Goal: Information Seeking & Learning: Learn about a topic

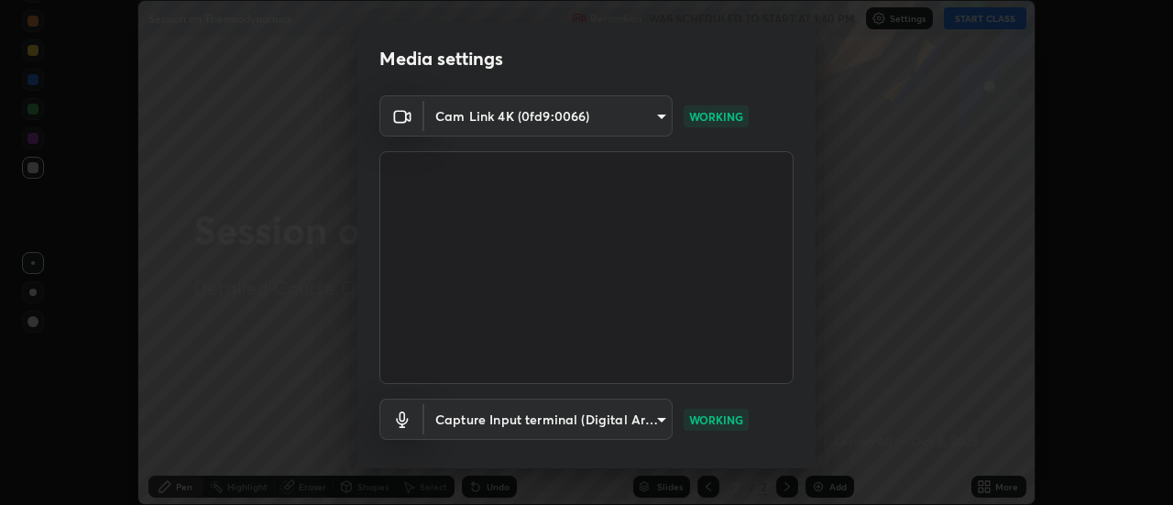
scroll to position [96, 0]
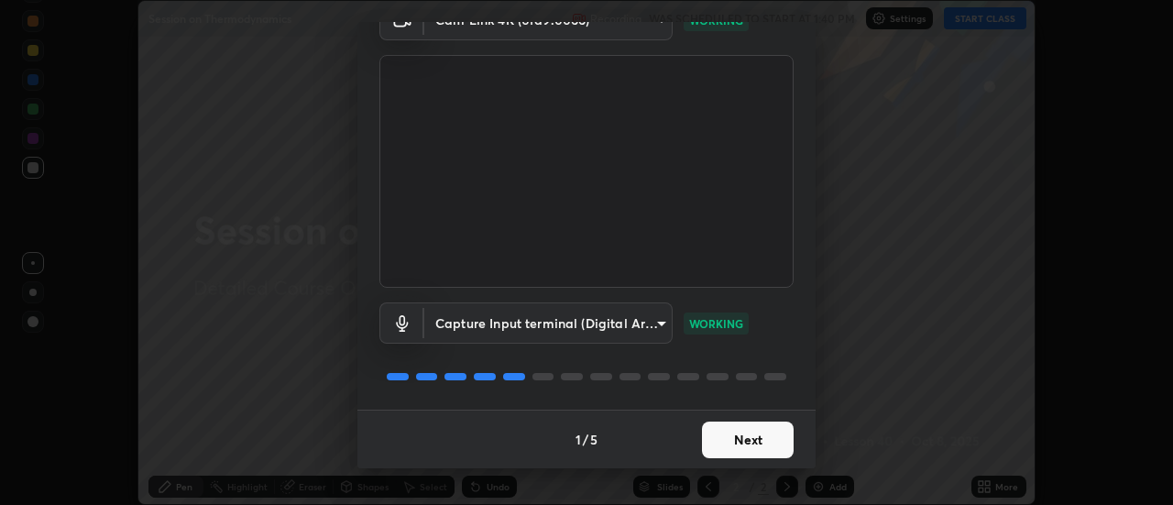
click at [717, 437] on button "Next" at bounding box center [748, 440] width 92 height 37
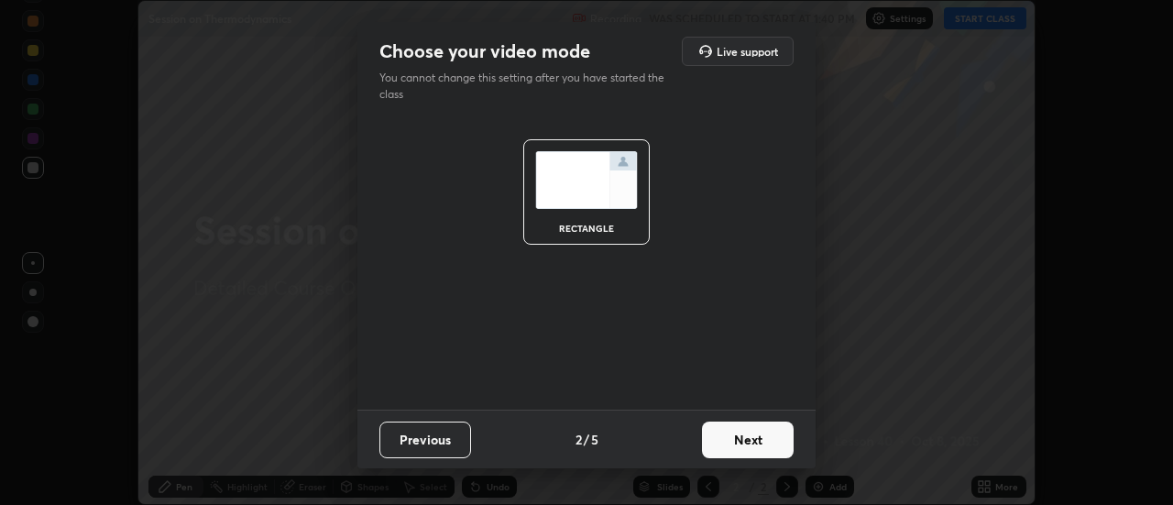
scroll to position [0, 0]
click at [750, 441] on button "Next" at bounding box center [748, 440] width 92 height 37
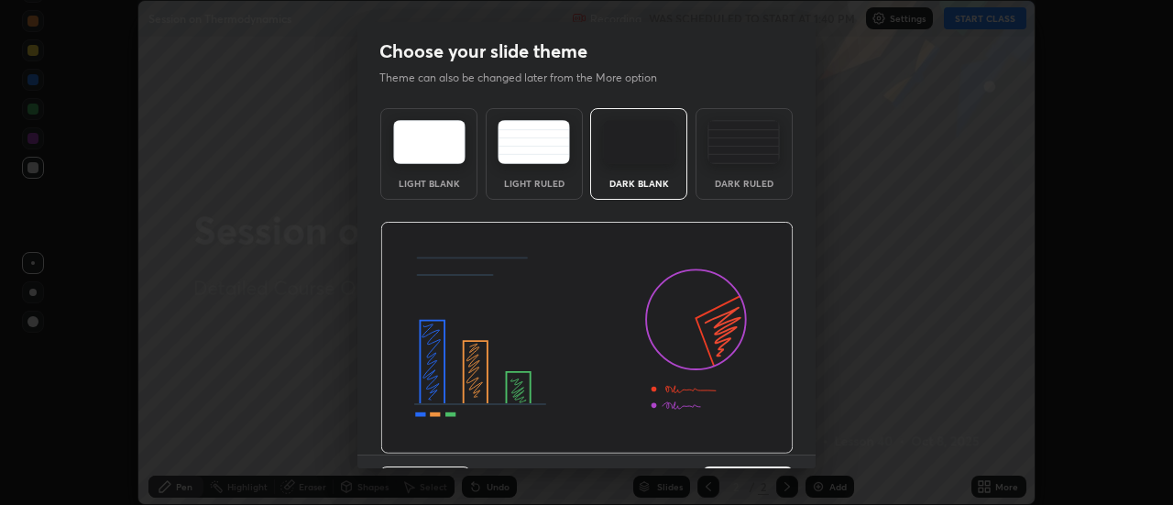
scroll to position [45, 0]
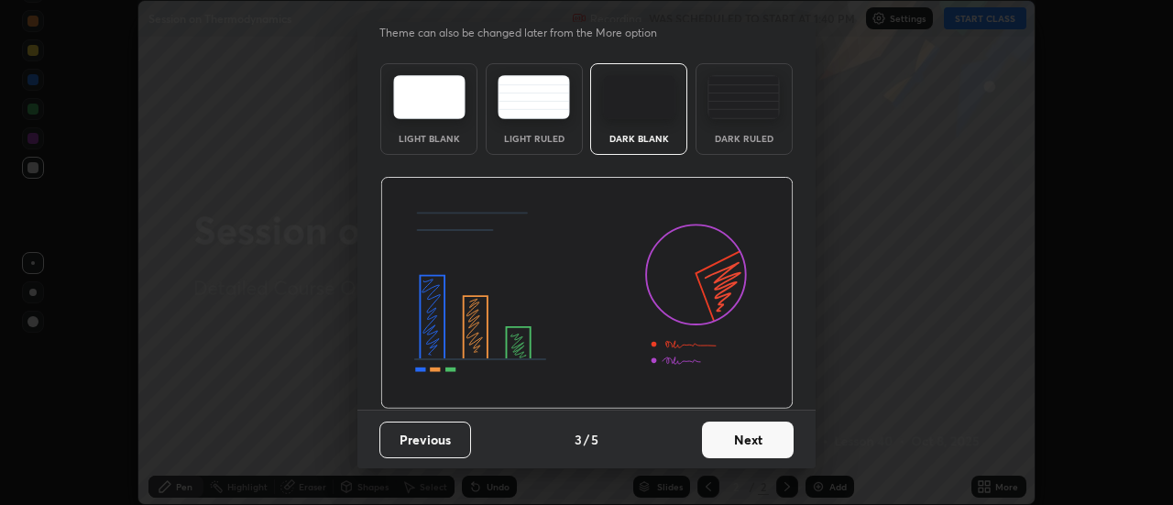
click at [740, 439] on button "Next" at bounding box center [748, 440] width 92 height 37
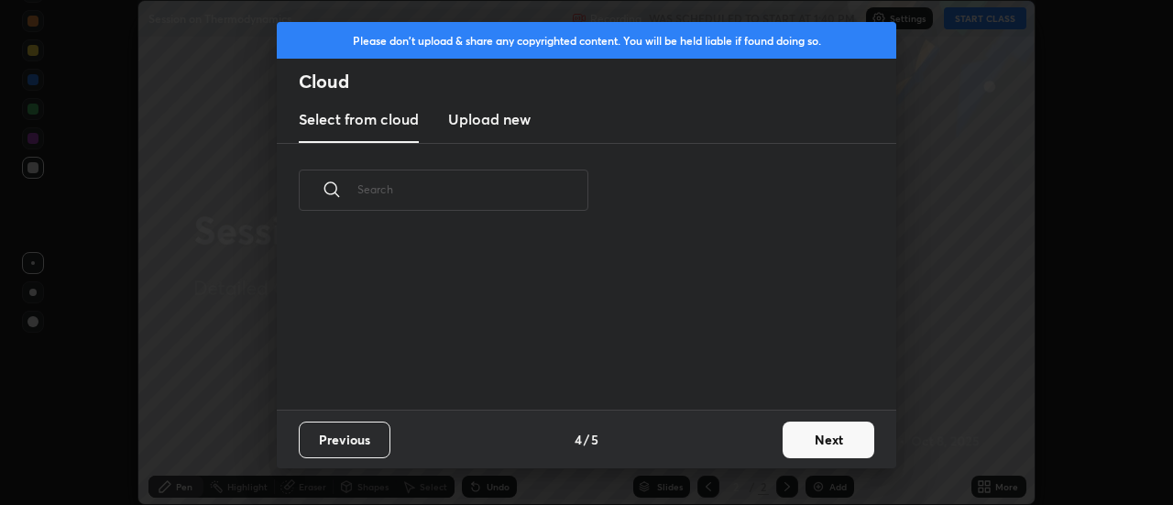
click at [747, 446] on div "Previous 4 / 5 Next" at bounding box center [586, 439] width 619 height 59
click at [838, 433] on button "Next" at bounding box center [829, 440] width 92 height 37
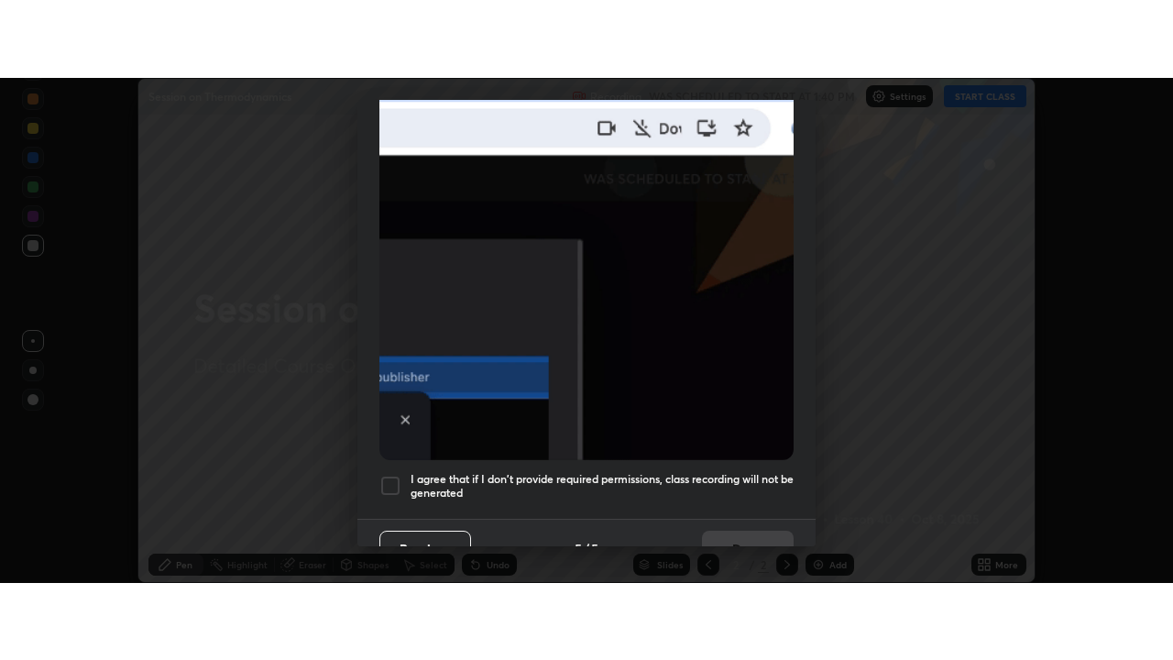
scroll to position [470, 0]
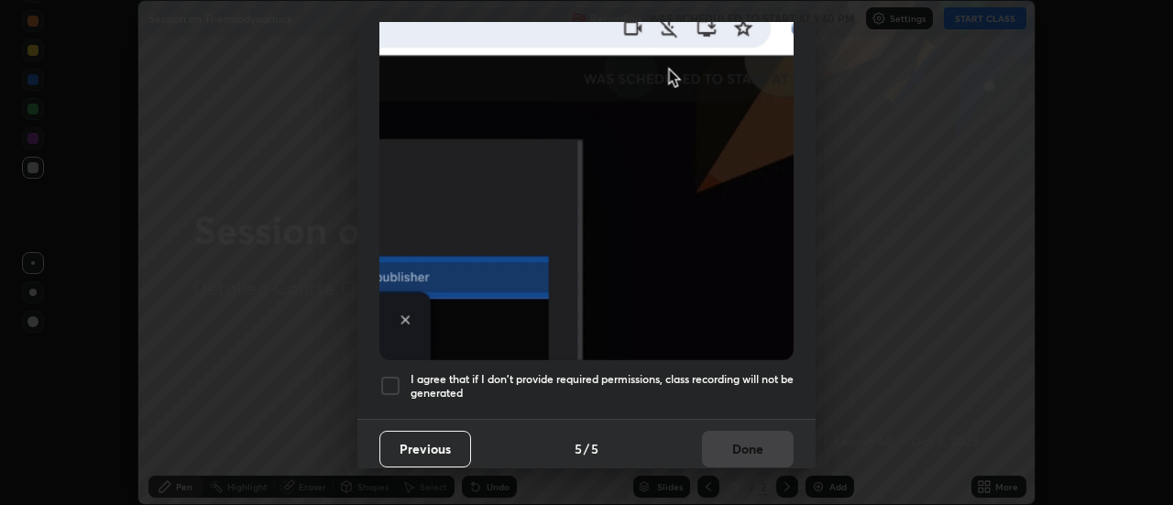
click at [743, 372] on h5 "I agree that if I don't provide required permissions, class recording will not …" at bounding box center [602, 386] width 383 height 28
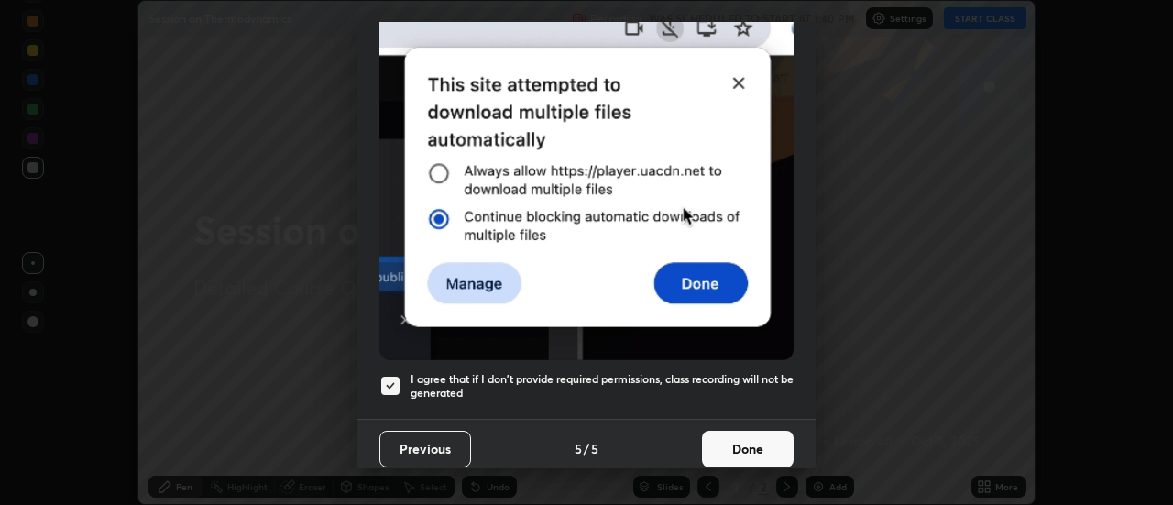
click at [753, 436] on button "Done" at bounding box center [748, 449] width 92 height 37
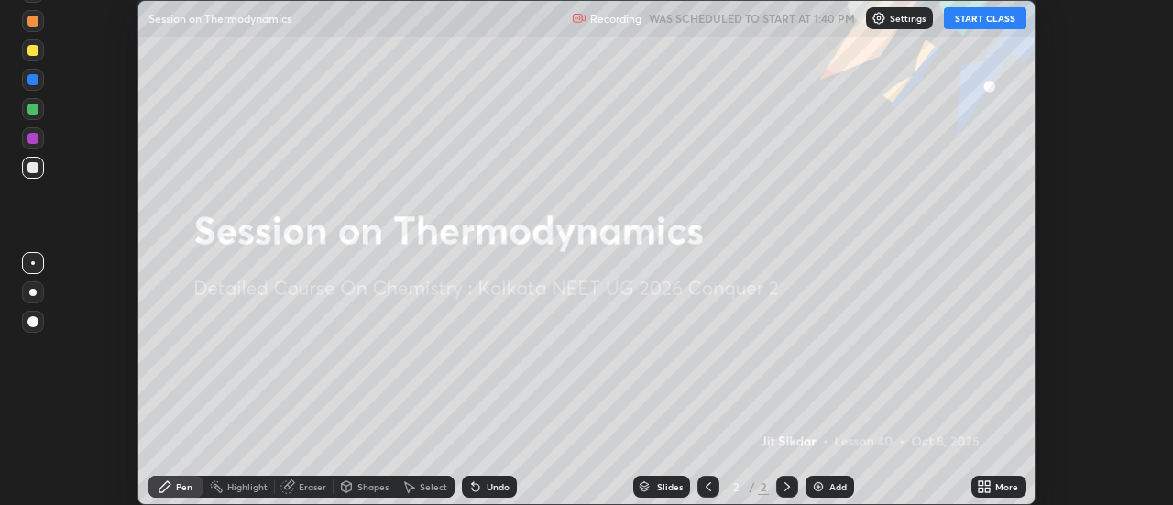
click at [973, 23] on button "START CLASS" at bounding box center [985, 18] width 82 height 22
click at [989, 483] on icon at bounding box center [988, 483] width 5 height 5
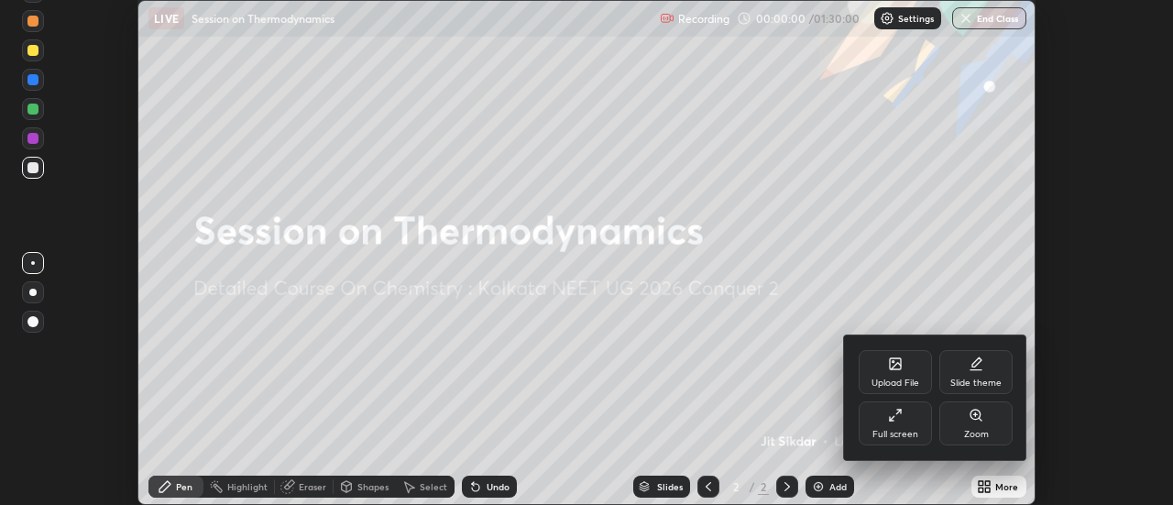
click at [914, 431] on div "Full screen" at bounding box center [895, 434] width 46 height 9
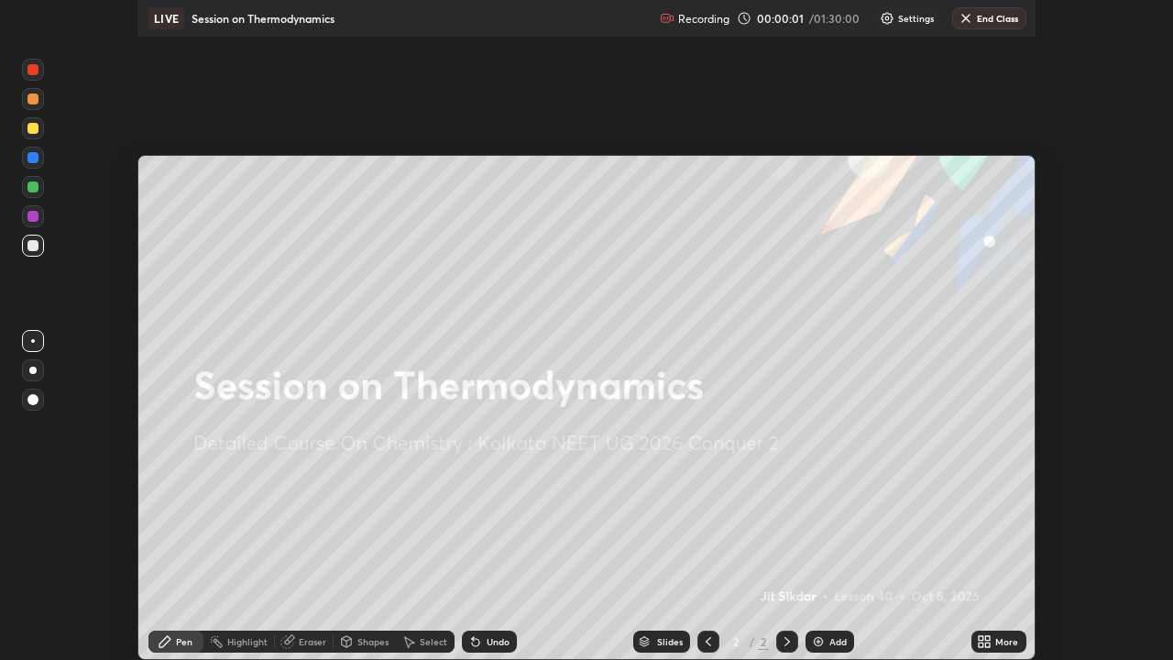
scroll to position [660, 1173]
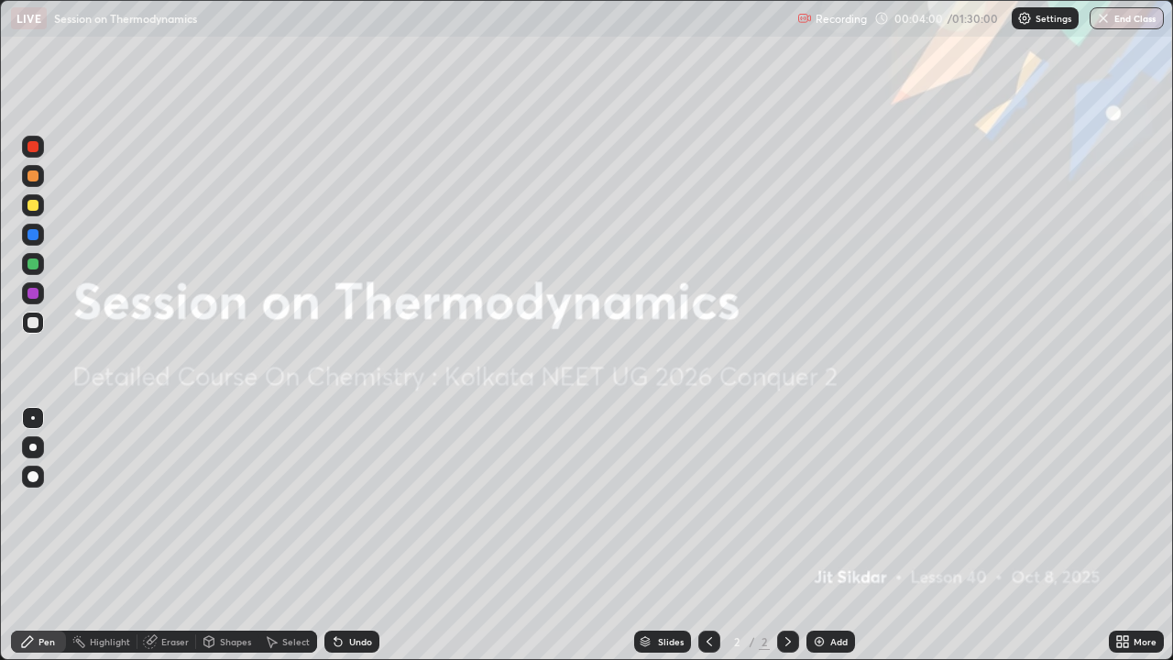
click at [827, 504] on div "Add" at bounding box center [830, 641] width 49 height 22
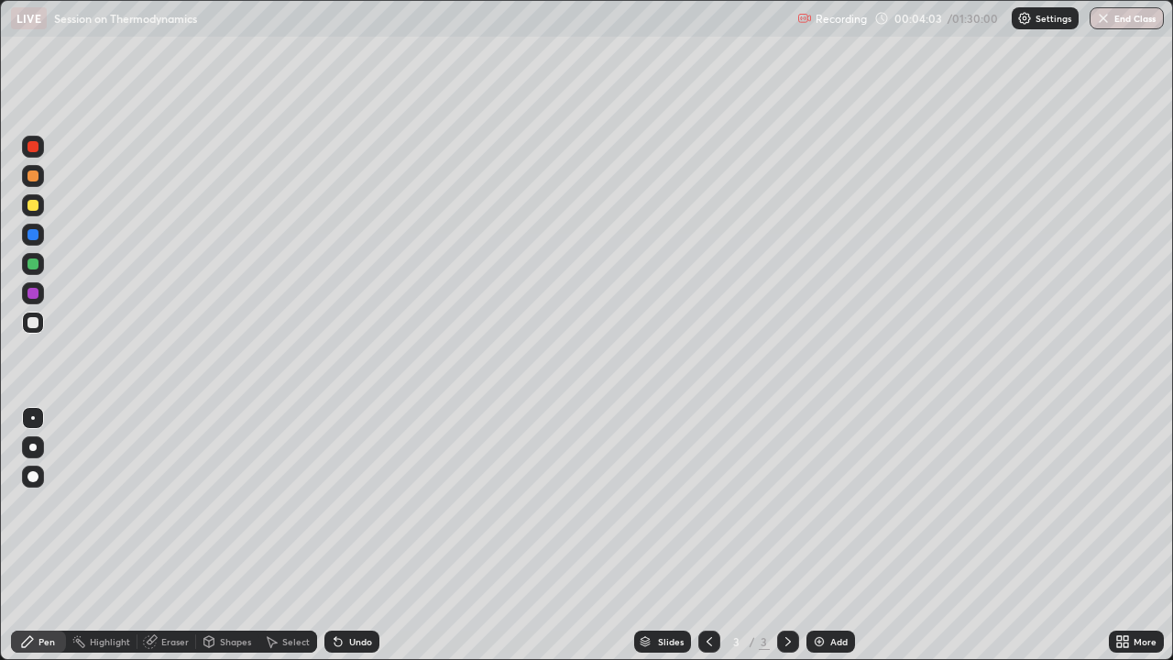
click at [37, 203] on div at bounding box center [32, 205] width 11 height 11
click at [39, 334] on div at bounding box center [33, 322] width 22 height 29
click at [42, 321] on div at bounding box center [33, 323] width 22 height 22
click at [38, 265] on div at bounding box center [33, 264] width 22 height 22
click at [36, 323] on div at bounding box center [32, 322] width 11 height 11
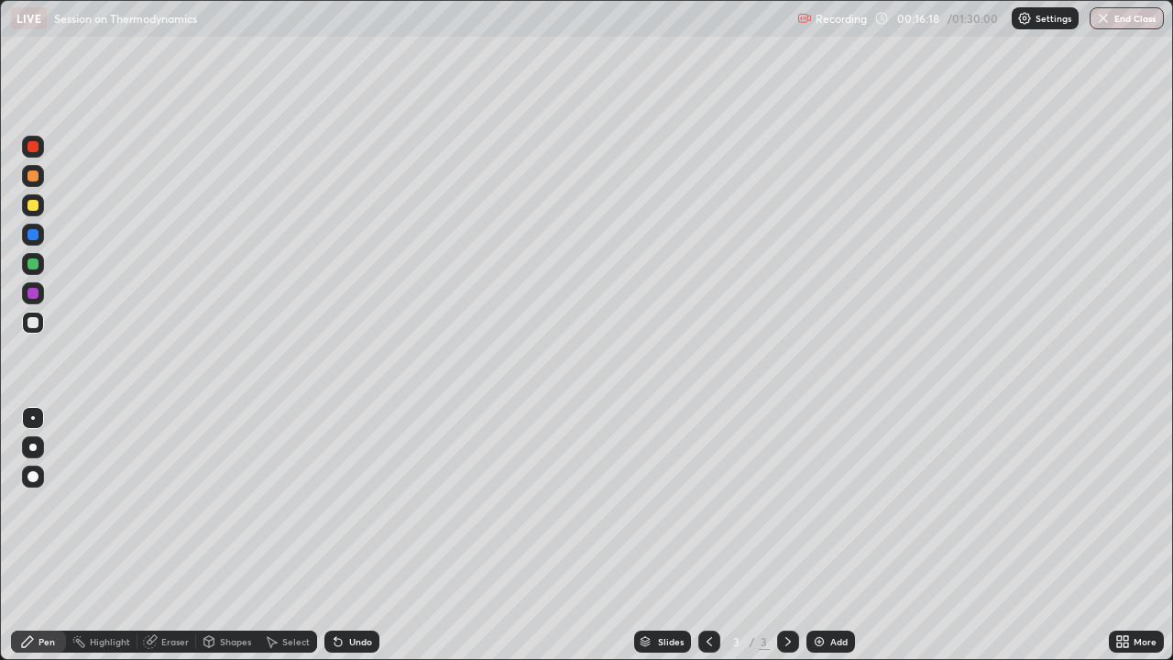
click at [838, 504] on div "Add" at bounding box center [838, 641] width 17 height 9
click at [834, 504] on div "Add" at bounding box center [838, 641] width 17 height 9
click at [33, 204] on div at bounding box center [32, 205] width 11 height 11
click at [38, 258] on div at bounding box center [33, 264] width 22 height 22
click at [33, 326] on div at bounding box center [32, 322] width 11 height 11
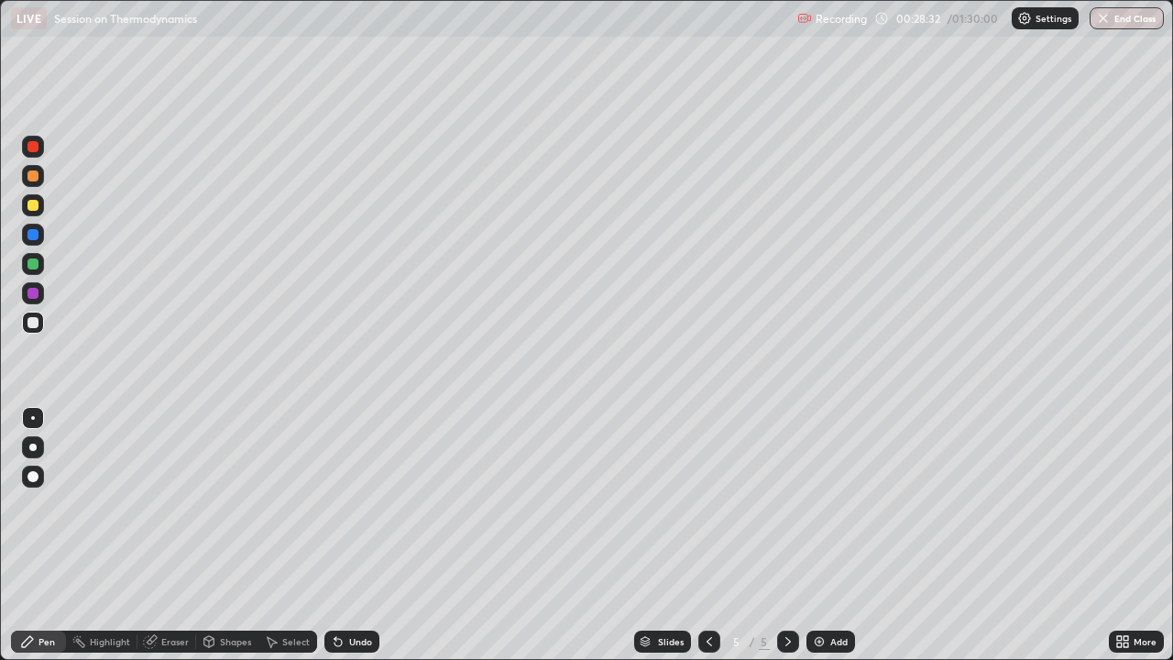
click at [353, 504] on div "Undo" at bounding box center [360, 641] width 23 height 9
click at [34, 259] on div at bounding box center [32, 263] width 11 height 11
click at [30, 325] on div at bounding box center [32, 322] width 11 height 11
click at [349, 504] on div "Undo" at bounding box center [360, 641] width 23 height 9
click at [356, 504] on div "Undo" at bounding box center [360, 641] width 23 height 9
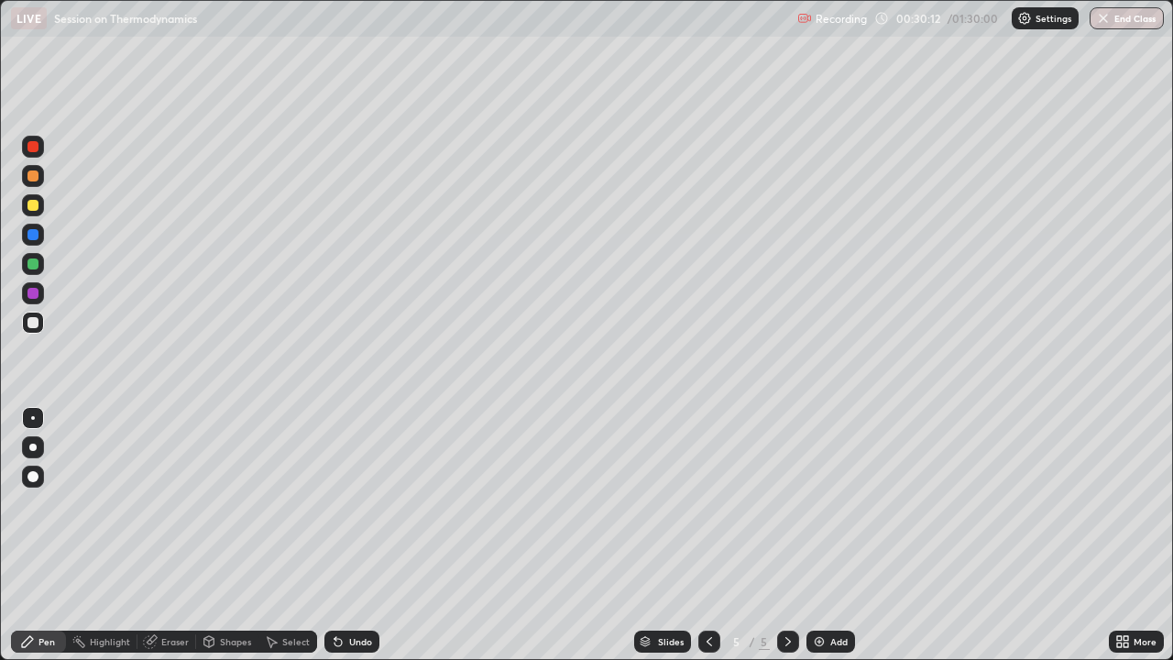
click at [357, 504] on div "Undo" at bounding box center [360, 641] width 23 height 9
click at [358, 504] on div "Undo" at bounding box center [351, 641] width 55 height 22
click at [836, 504] on div "Add" at bounding box center [838, 641] width 17 height 9
click at [37, 323] on div at bounding box center [32, 322] width 11 height 11
click at [609, 504] on div "Slides 6 / 6 Add" at bounding box center [743, 641] width 729 height 37
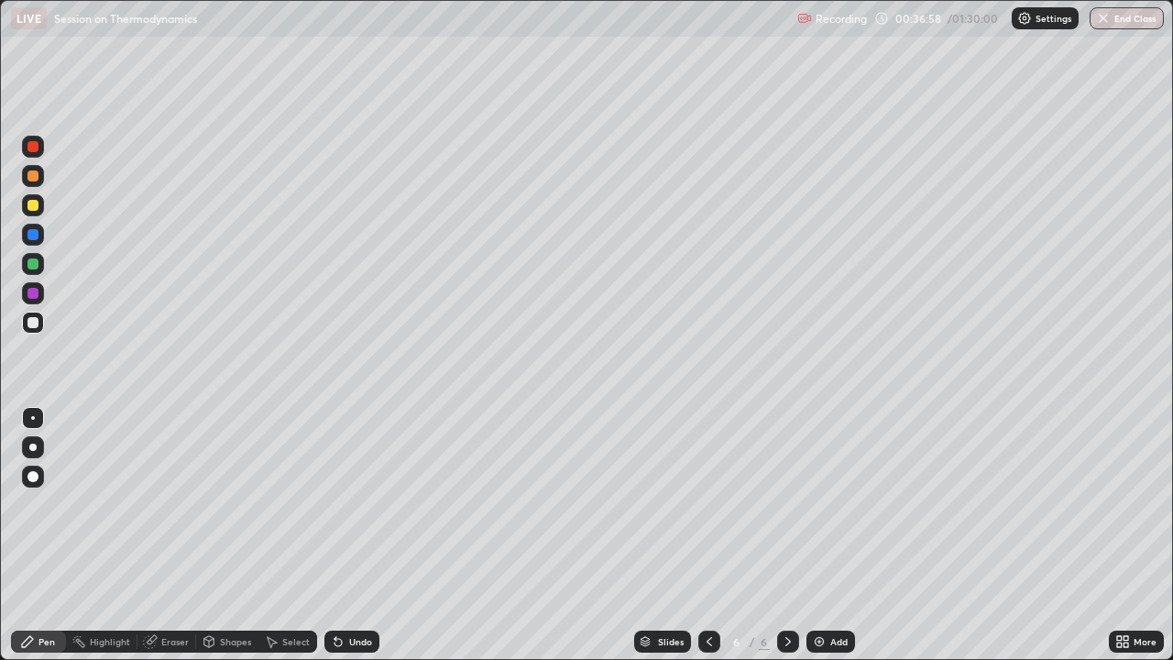
click at [352, 504] on div "Undo" at bounding box center [351, 641] width 55 height 22
click at [835, 504] on div "Add" at bounding box center [838, 641] width 17 height 9
click at [707, 504] on icon at bounding box center [709, 641] width 15 height 15
click at [787, 504] on icon at bounding box center [788, 641] width 15 height 15
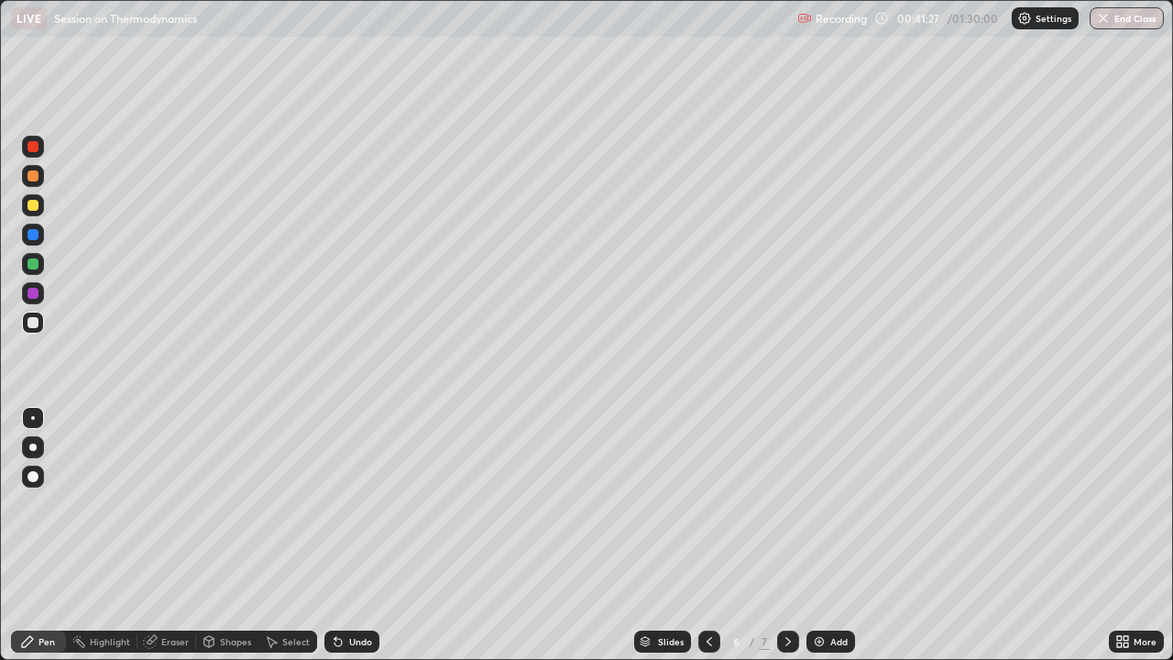
click at [784, 504] on icon at bounding box center [788, 641] width 15 height 15
click at [786, 504] on icon at bounding box center [788, 641] width 15 height 15
click at [346, 504] on div "Undo" at bounding box center [351, 641] width 55 height 22
click at [334, 504] on icon at bounding box center [335, 638] width 2 height 2
click at [833, 504] on div "Add" at bounding box center [830, 641] width 49 height 22
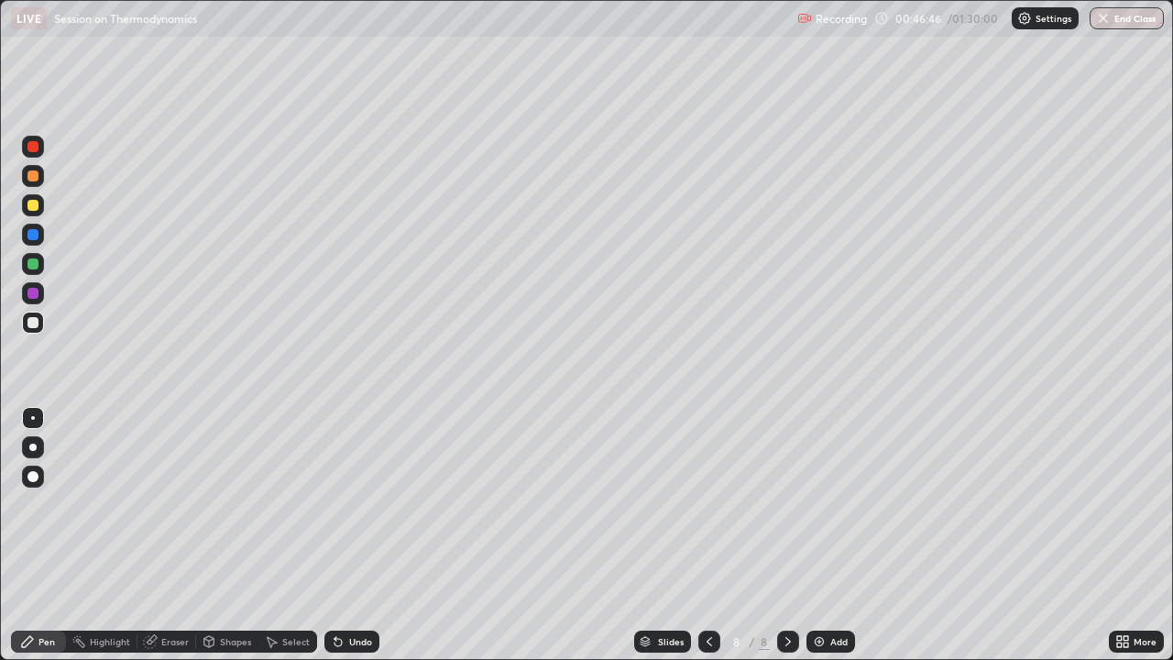
click at [34, 205] on div at bounding box center [32, 205] width 11 height 11
click at [30, 323] on div at bounding box center [32, 322] width 11 height 11
click at [842, 504] on div "Add" at bounding box center [830, 641] width 49 height 22
click at [703, 504] on icon at bounding box center [709, 641] width 15 height 15
click at [787, 504] on icon at bounding box center [788, 641] width 15 height 15
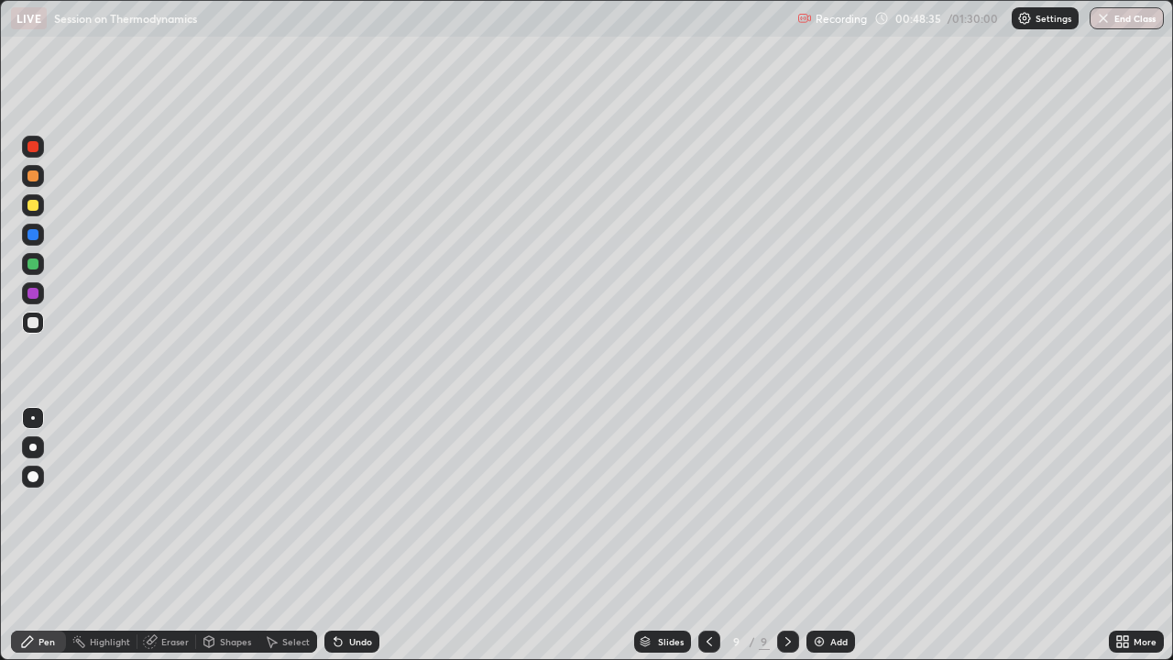
click at [37, 313] on div at bounding box center [33, 323] width 22 height 22
click at [831, 504] on div "Add" at bounding box center [838, 641] width 17 height 9
click at [708, 504] on div at bounding box center [708, 641] width 22 height 22
click at [705, 504] on icon at bounding box center [708, 641] width 15 height 15
click at [793, 504] on div at bounding box center [788, 641] width 22 height 37
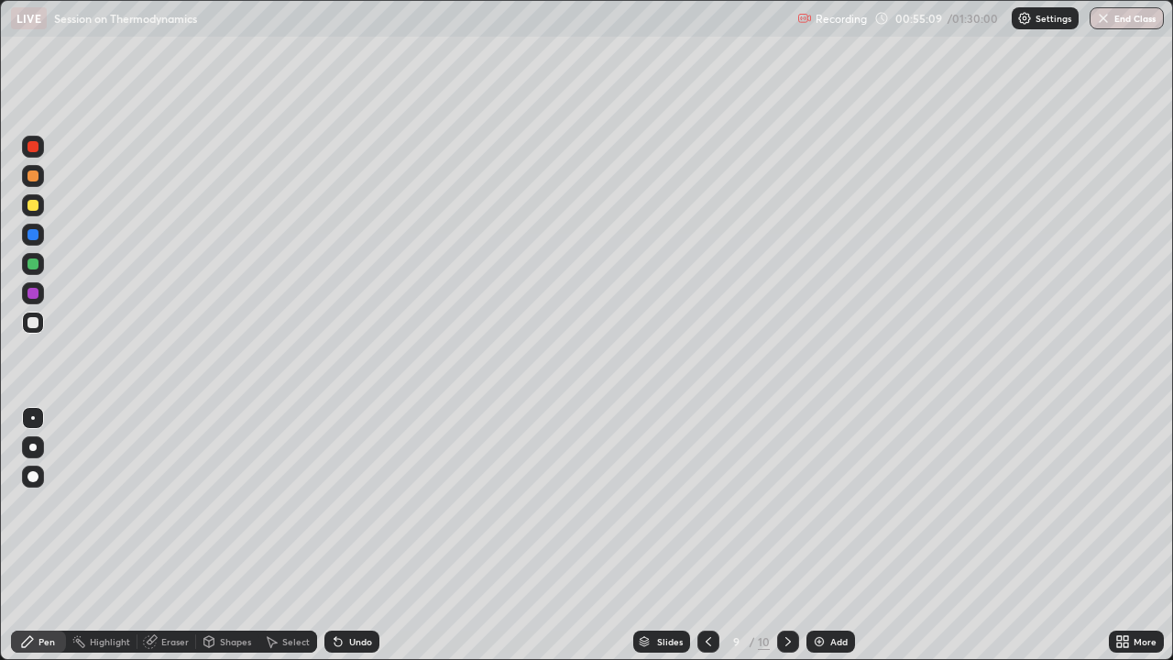
click at [764, 504] on div "10" at bounding box center [764, 641] width 12 height 16
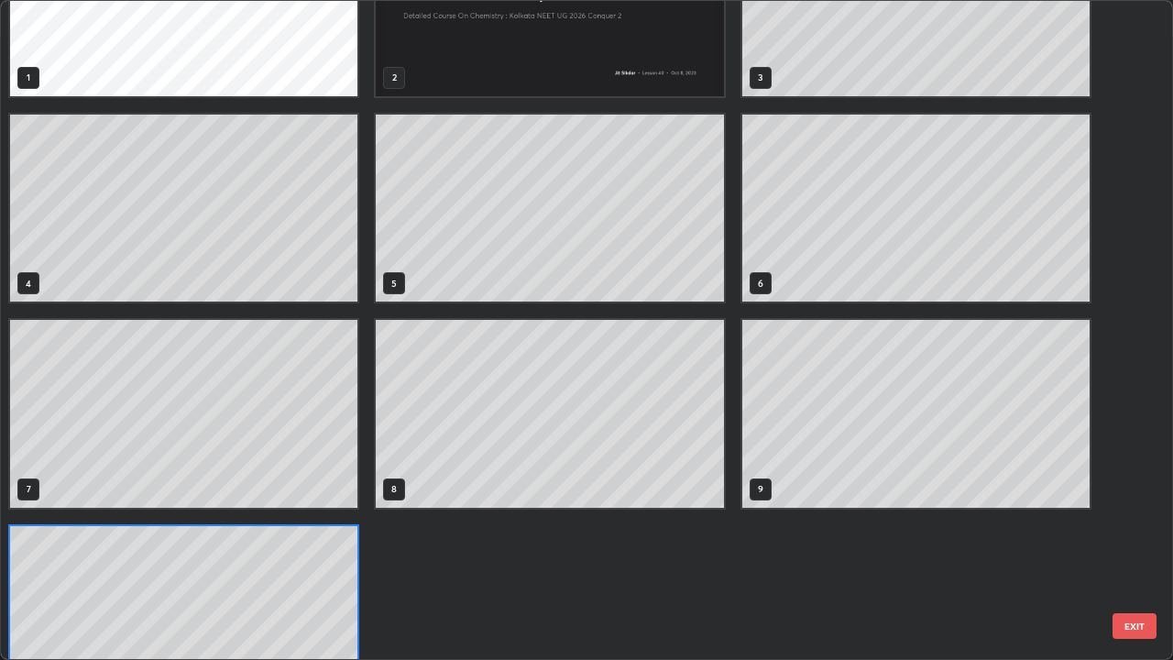
scroll to position [165, 0]
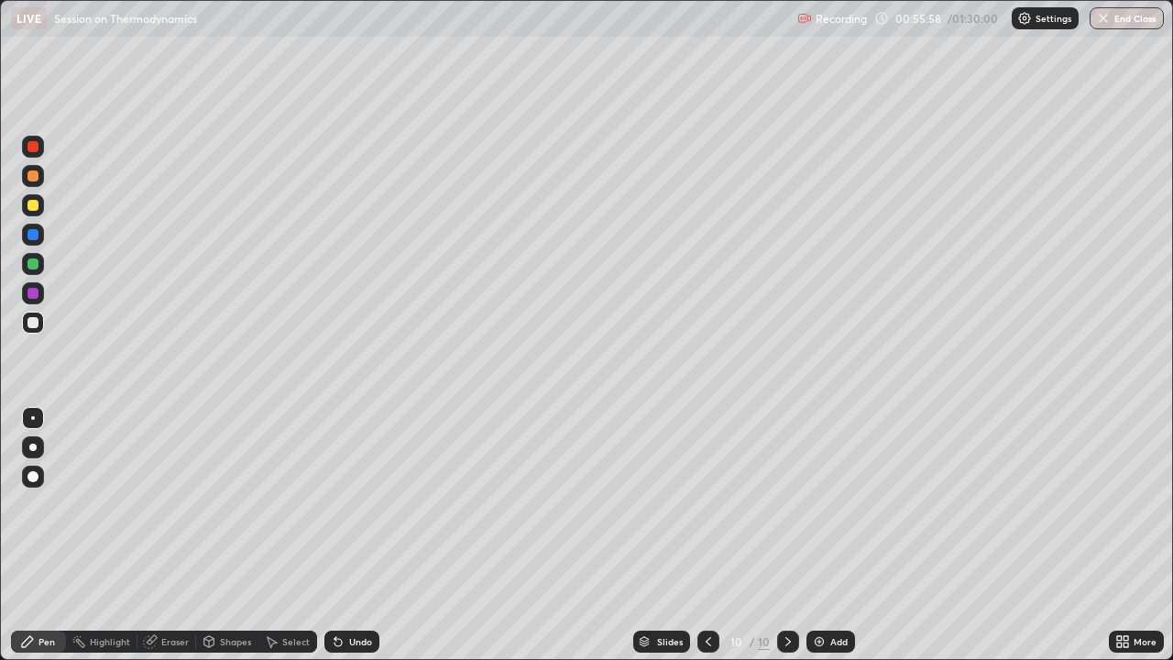
click at [710, 504] on div at bounding box center [708, 641] width 22 height 22
click at [787, 504] on icon at bounding box center [787, 641] width 5 height 9
click at [706, 504] on icon at bounding box center [708, 641] width 15 height 15
click at [784, 504] on icon at bounding box center [788, 641] width 15 height 15
click at [832, 504] on div "Add" at bounding box center [830, 641] width 49 height 22
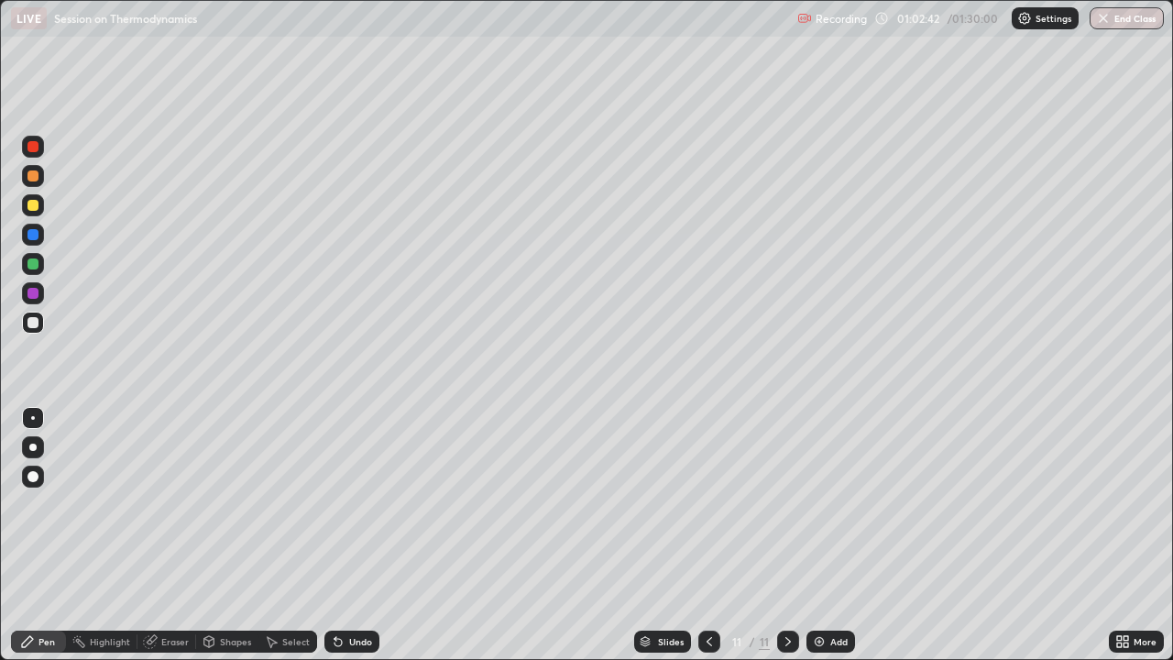
click at [40, 205] on div at bounding box center [33, 205] width 22 height 22
click at [26, 325] on div at bounding box center [33, 323] width 22 height 22
click at [362, 504] on div "Undo" at bounding box center [360, 641] width 23 height 9
click at [169, 504] on div "Eraser" at bounding box center [174, 641] width 27 height 9
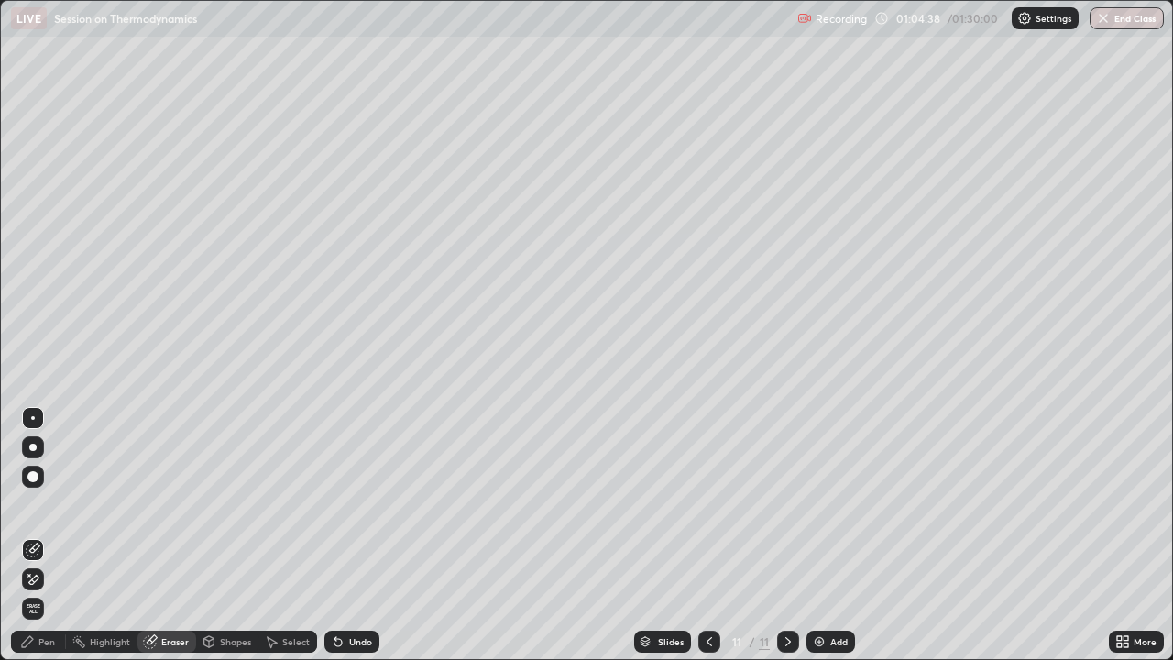
click at [49, 504] on div "Pen" at bounding box center [38, 641] width 55 height 22
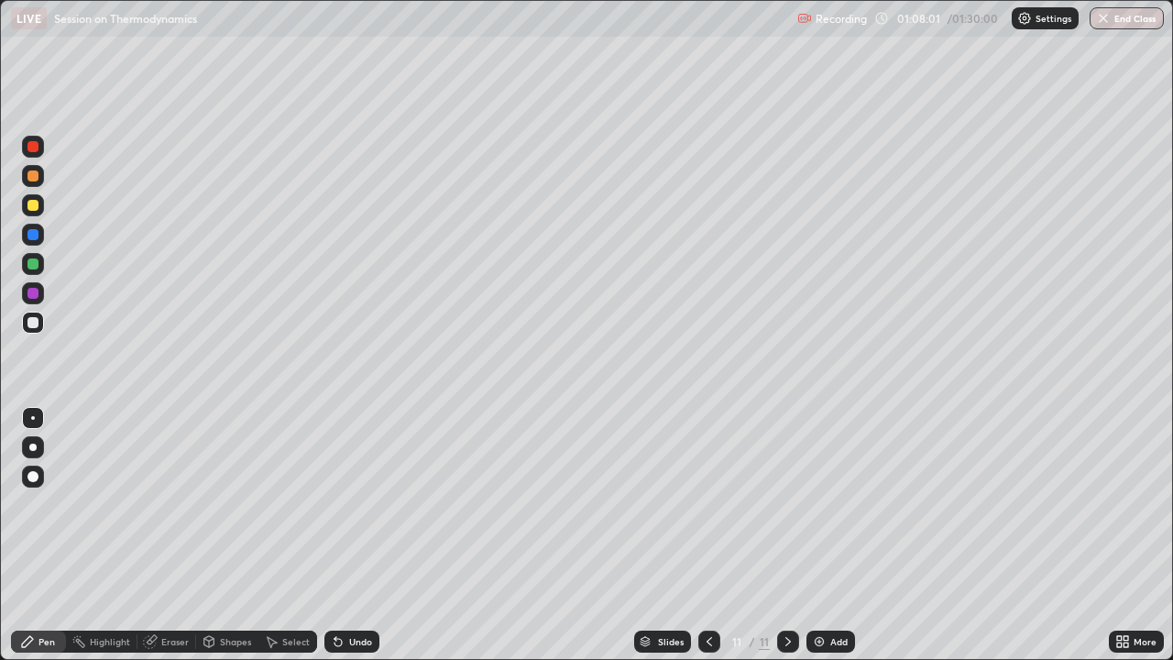
click at [831, 504] on div "Add" at bounding box center [838, 641] width 17 height 9
click at [38, 201] on div at bounding box center [33, 205] width 22 height 22
click at [29, 320] on div at bounding box center [32, 322] width 11 height 11
click at [717, 504] on div at bounding box center [709, 641] width 22 height 37
click at [786, 504] on icon at bounding box center [788, 641] width 15 height 15
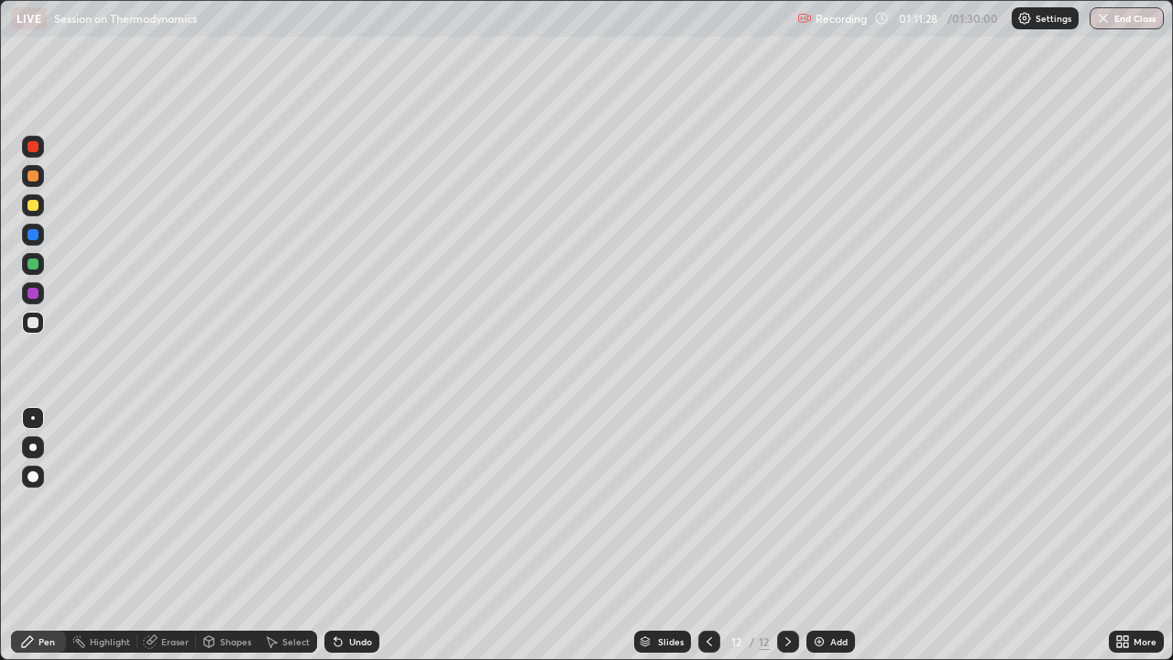
click at [358, 504] on div "Undo" at bounding box center [360, 641] width 23 height 9
click at [366, 504] on div "Undo" at bounding box center [351, 641] width 55 height 22
click at [354, 504] on div "Undo" at bounding box center [360, 641] width 23 height 9
click at [818, 504] on img at bounding box center [819, 641] width 15 height 15
click at [1108, 16] on img "button" at bounding box center [1103, 18] width 15 height 15
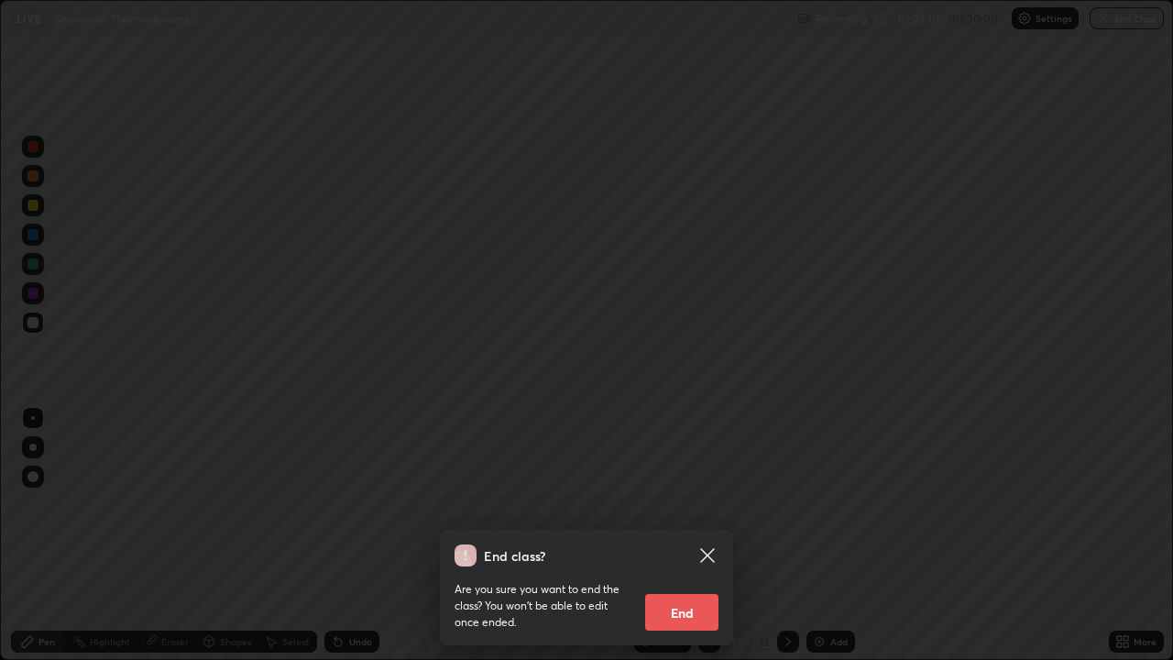
click at [674, 504] on button "End" at bounding box center [681, 612] width 73 height 37
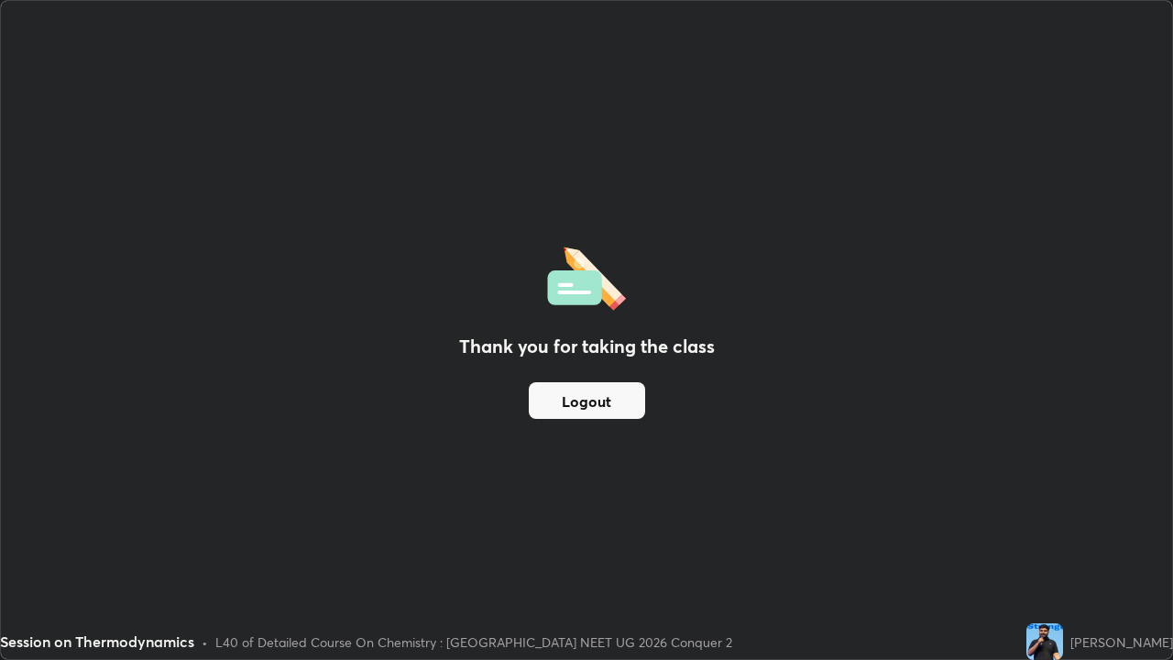
click at [589, 396] on button "Logout" at bounding box center [587, 400] width 116 height 37
